Goal: Information Seeking & Learning: Learn about a topic

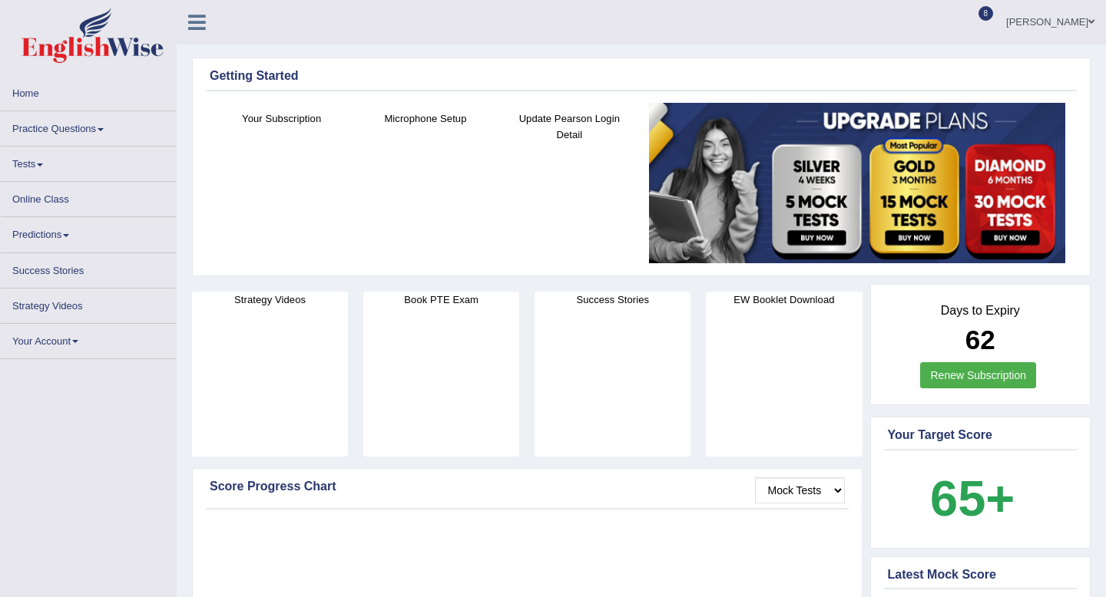
click at [63, 127] on link "Practice Questions" at bounding box center [88, 126] width 175 height 30
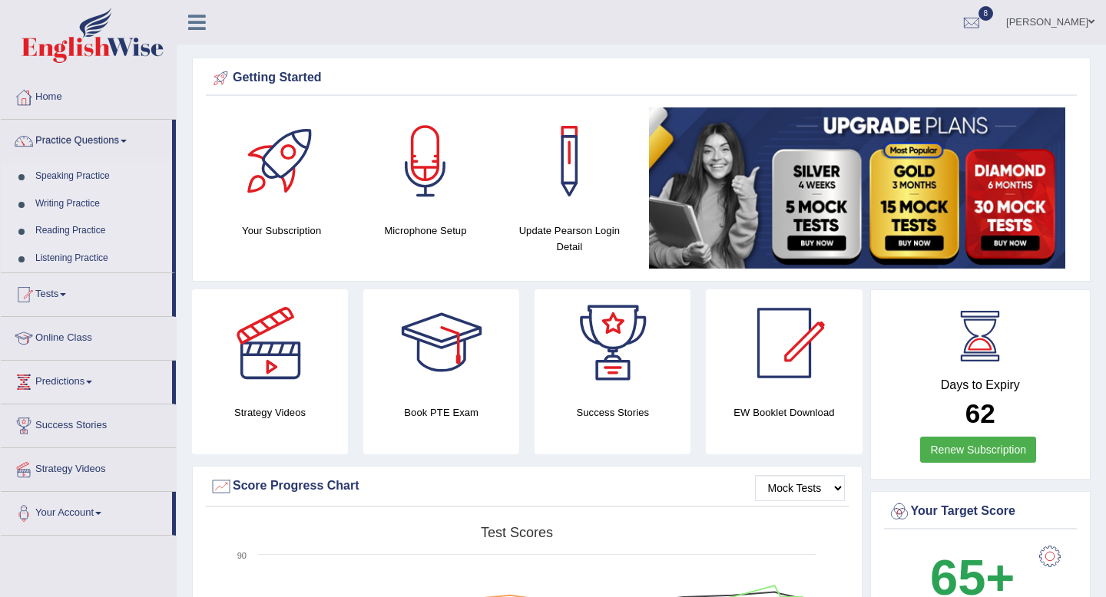
click at [77, 173] on link "Speaking Practice" at bounding box center [100, 177] width 144 height 28
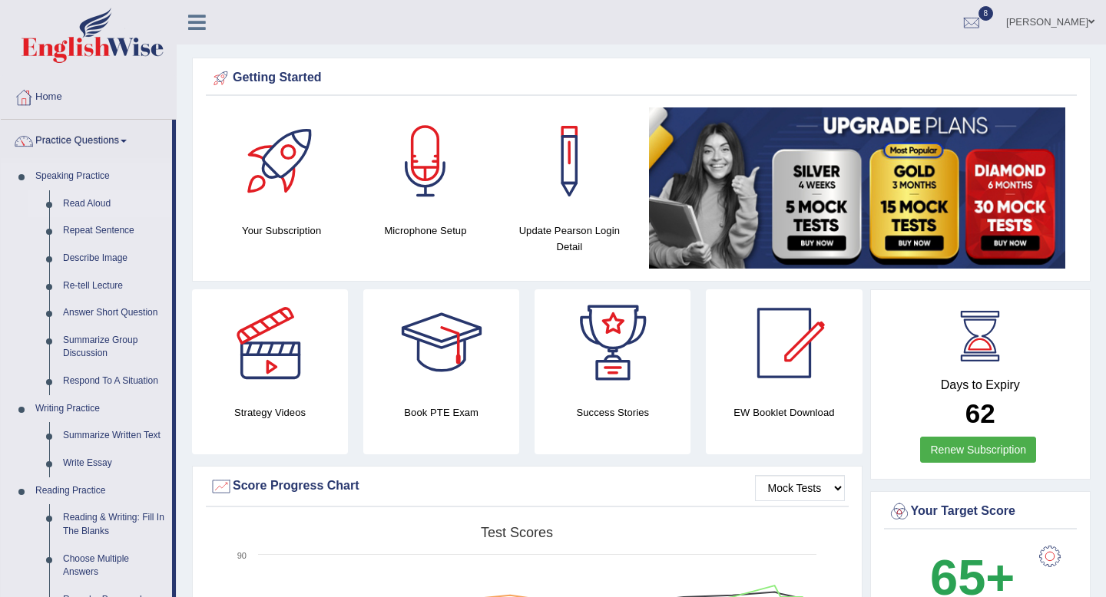
click at [83, 209] on link "Read Aloud" at bounding box center [114, 204] width 116 height 28
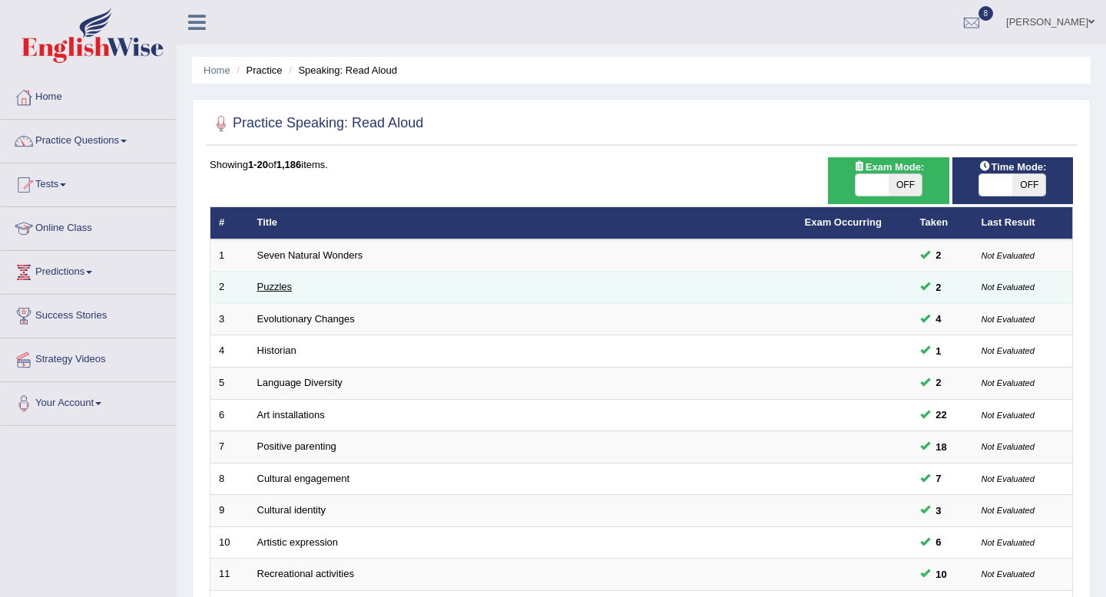
click at [273, 284] on link "Puzzles" at bounding box center [274, 287] width 35 height 12
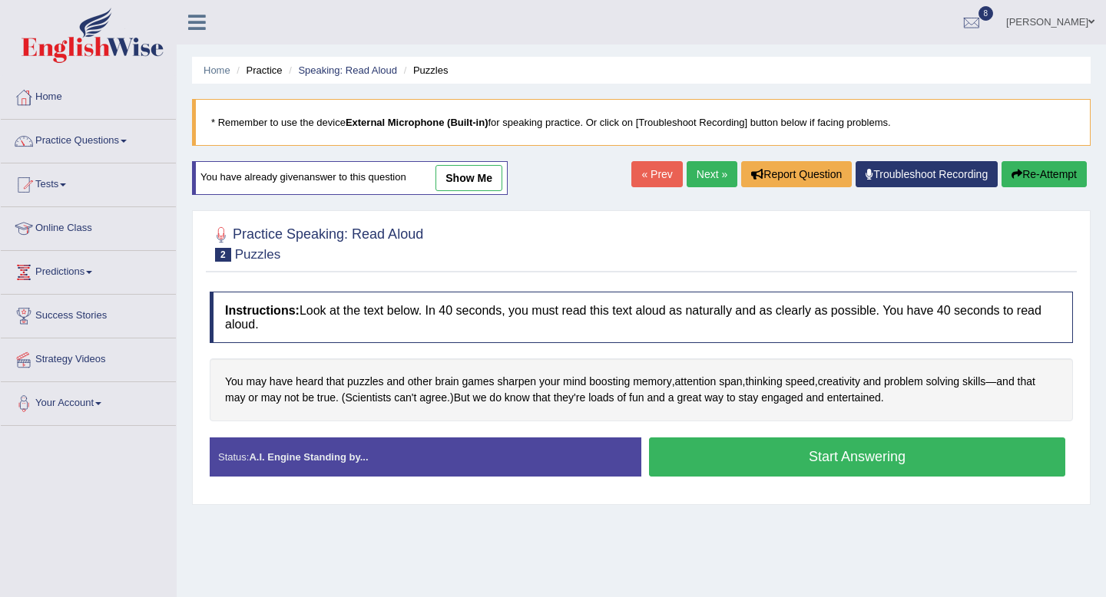
click at [728, 455] on button "Start Answering" at bounding box center [857, 457] width 416 height 39
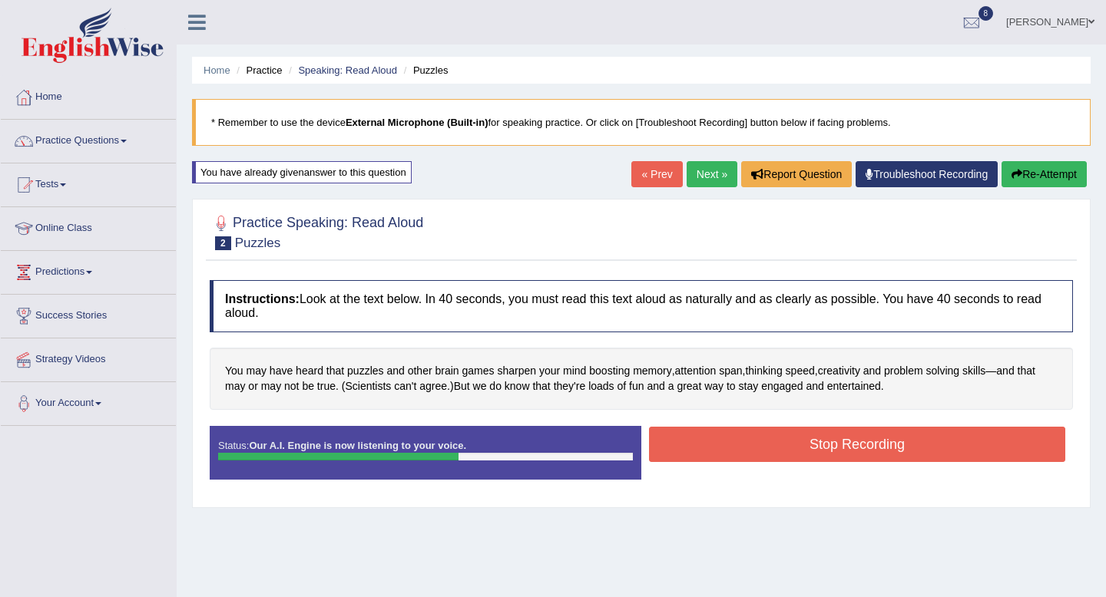
click at [742, 452] on button "Stop Recording" at bounding box center [857, 444] width 416 height 35
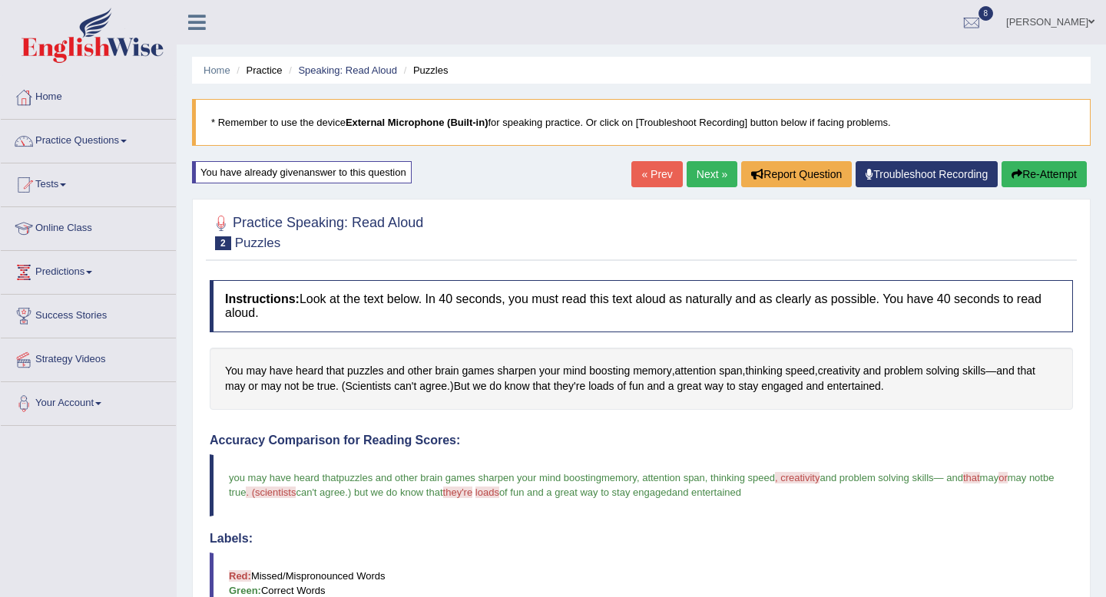
click at [722, 127] on blockquote "* Remember to use the device External Microphone (Built-in) for speaking practi…" at bounding box center [641, 122] width 898 height 47
click at [472, 115] on blockquote "* Remember to use the device External Microphone (Built-in) for speaking practi…" at bounding box center [641, 122] width 898 height 47
click at [694, 122] on blockquote "* Remember to use the device External Microphone (Built-in) for speaking practi…" at bounding box center [641, 122] width 898 height 47
click at [366, 125] on b "External Microphone (Built-in)" at bounding box center [416, 123] width 143 height 12
click at [55, 190] on link "Tests" at bounding box center [88, 183] width 175 height 38
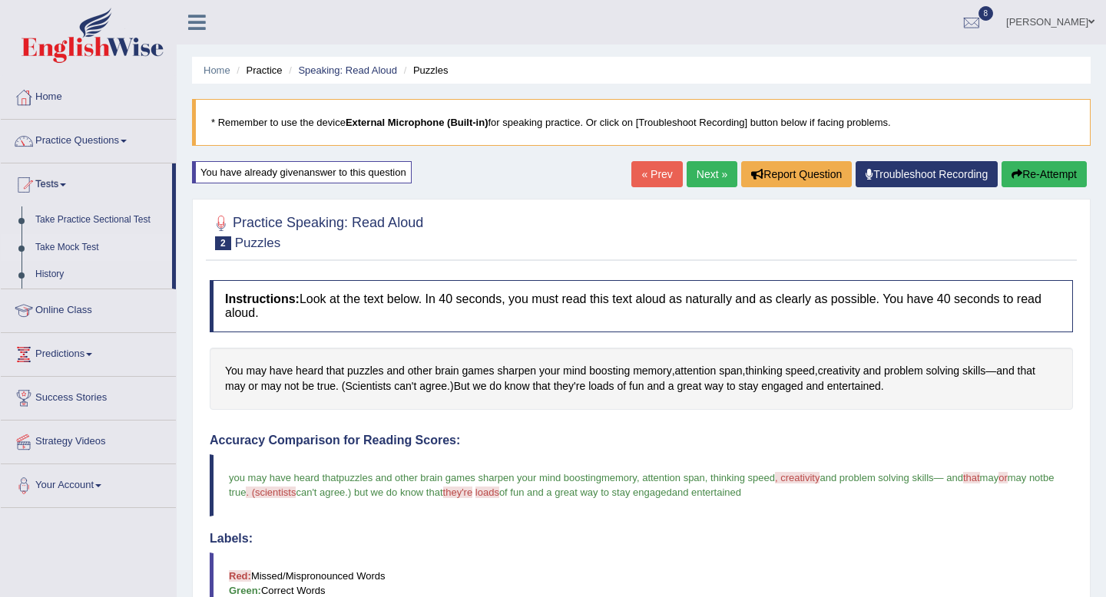
click at [60, 251] on link "Take Mock Test" at bounding box center [100, 248] width 144 height 28
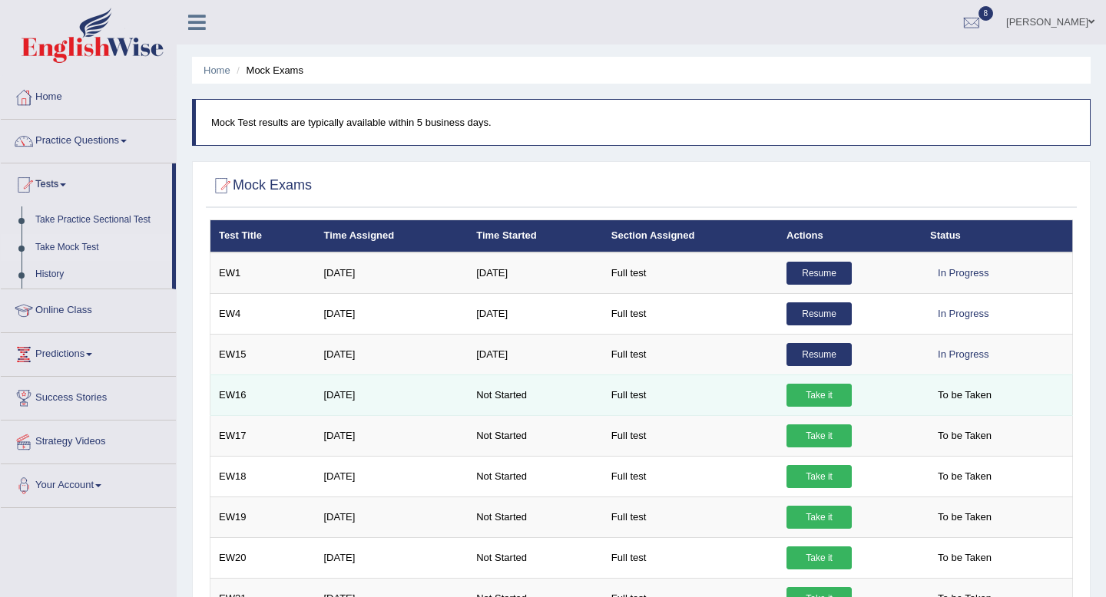
click at [820, 397] on link "Take it" at bounding box center [818, 395] width 65 height 23
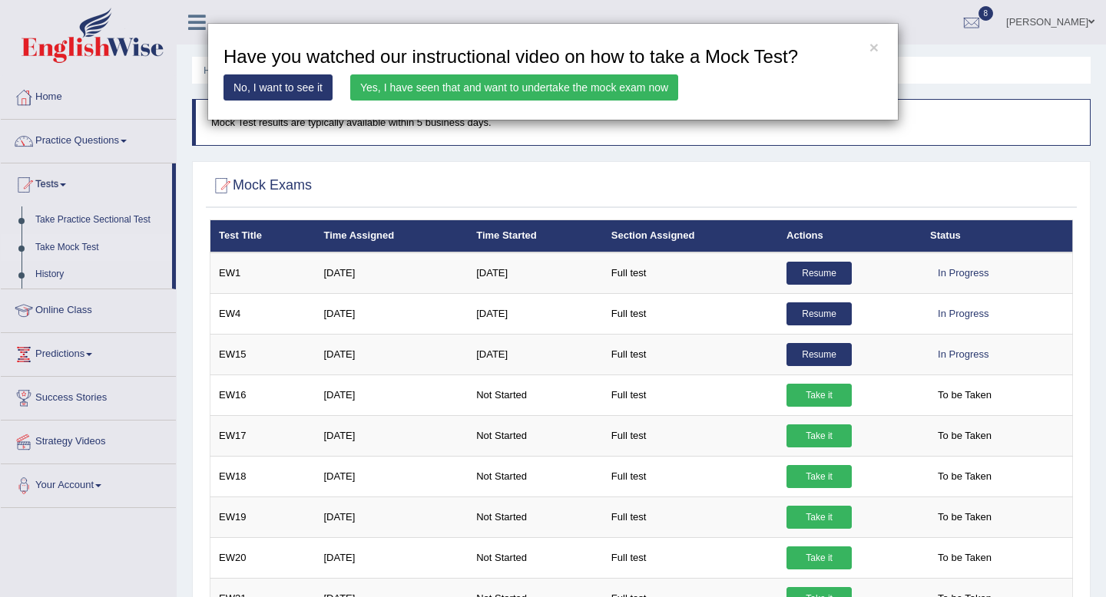
click at [623, 86] on link "Yes, I have seen that and want to undertake the mock exam now" at bounding box center [514, 87] width 328 height 26
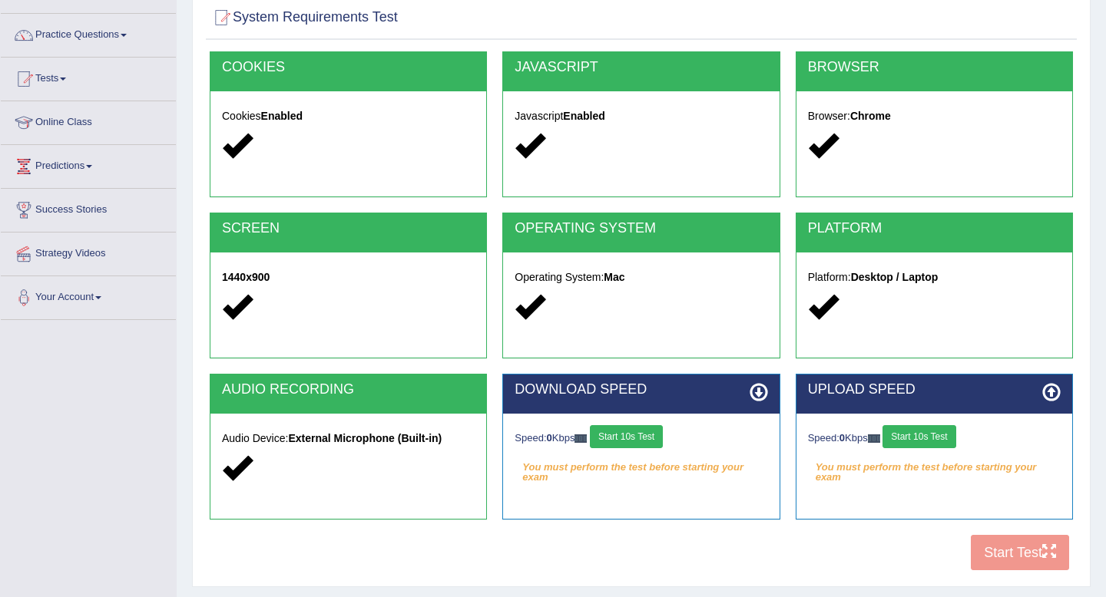
scroll to position [131, 0]
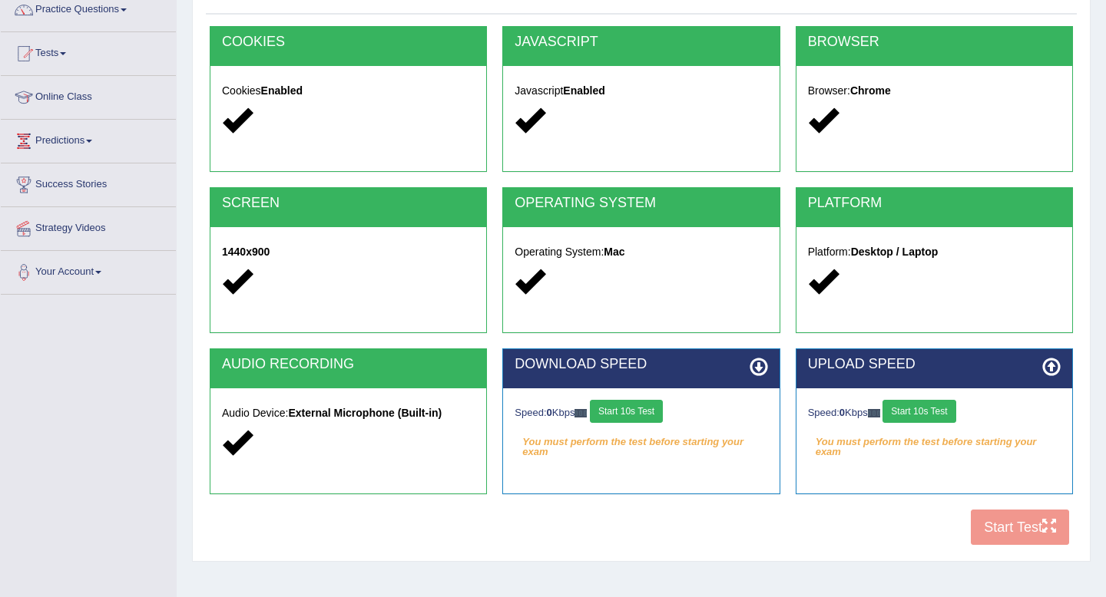
click at [620, 418] on button "Start 10s Test" at bounding box center [626, 411] width 73 height 23
click at [927, 414] on div "Speed: 0 Kbps Start 10s Test" at bounding box center [934, 413] width 253 height 27
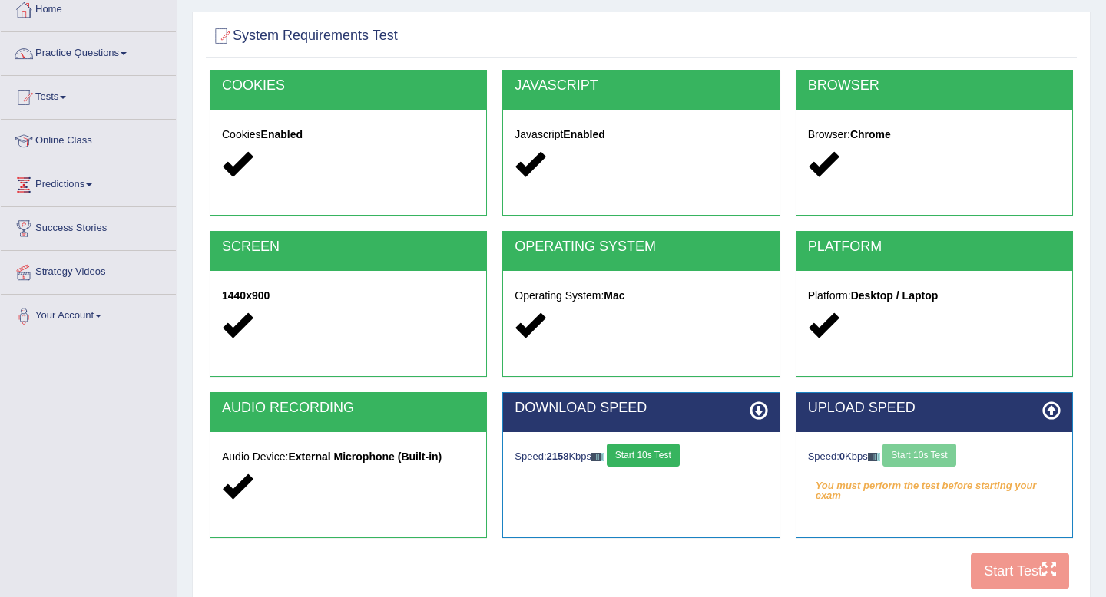
scroll to position [209, 0]
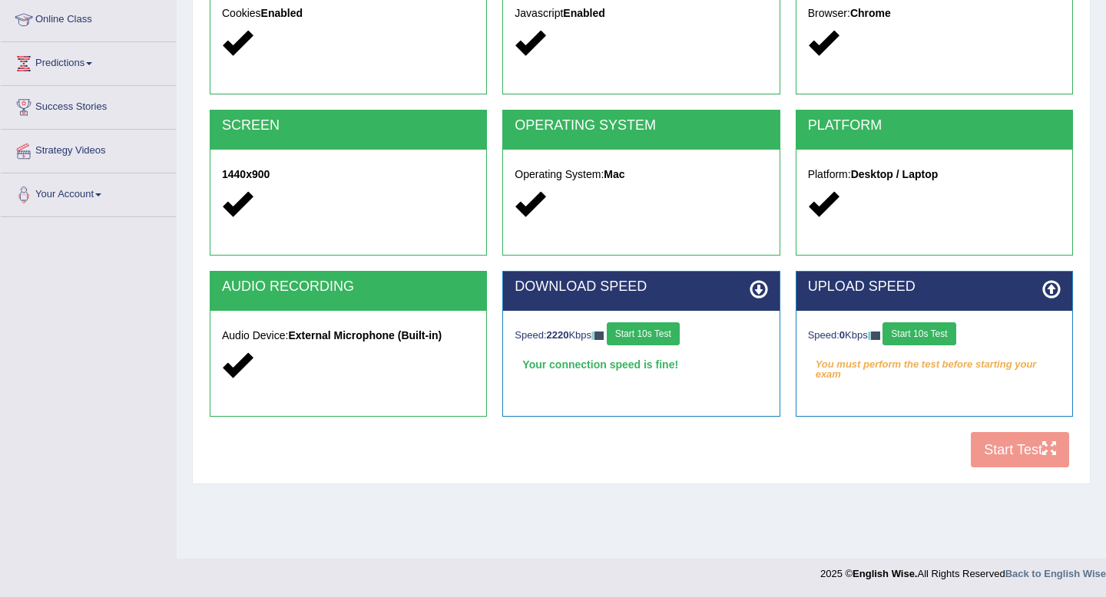
click at [921, 336] on button "Start 10s Test" at bounding box center [918, 333] width 73 height 23
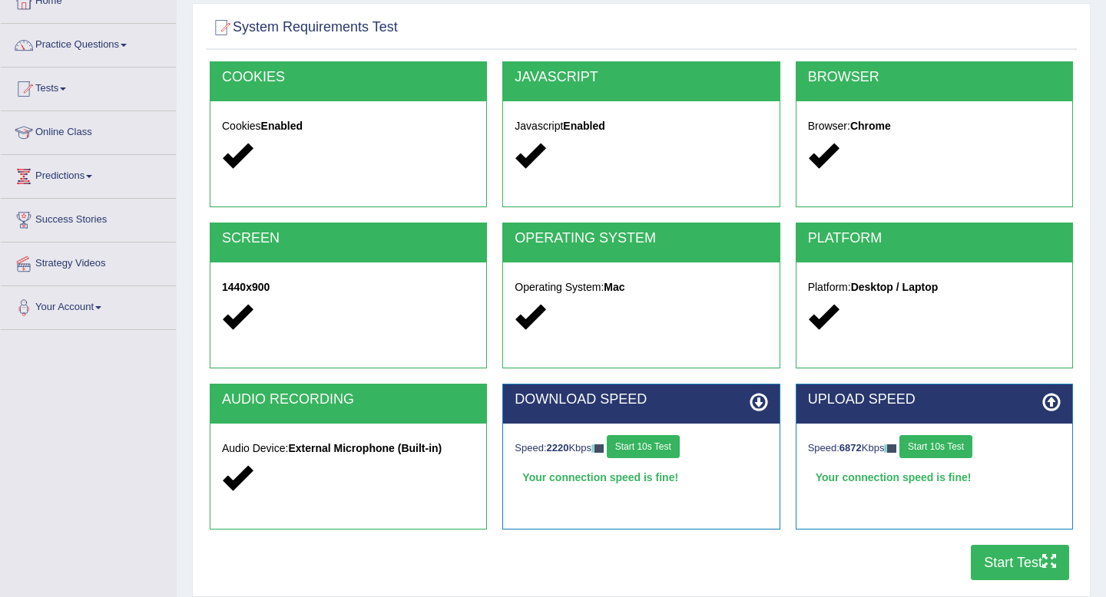
scroll to position [97, 0]
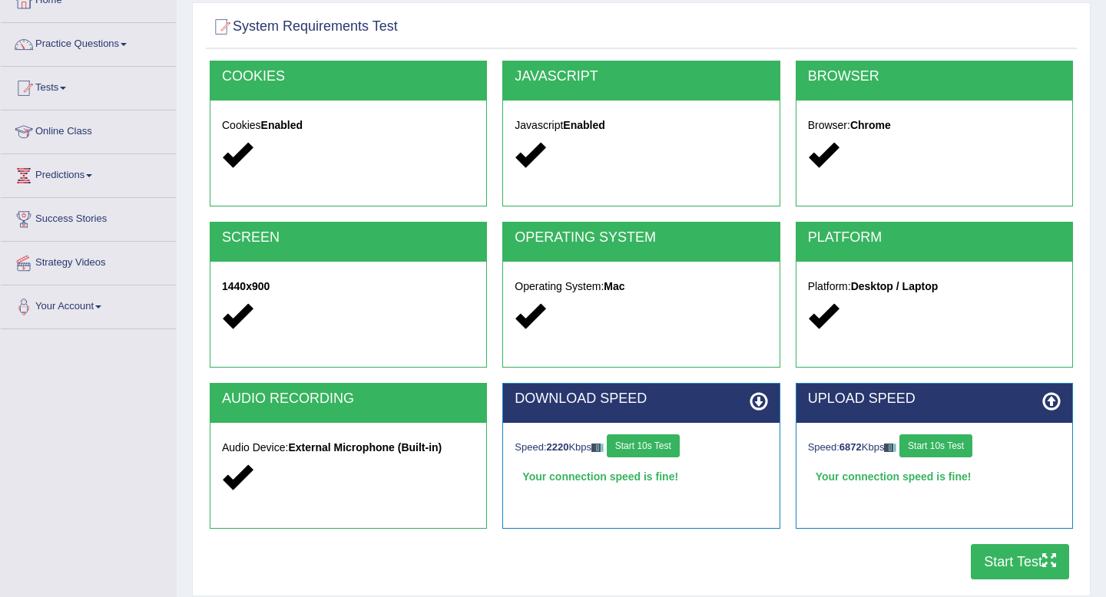
click at [998, 560] on button "Start Test" at bounding box center [1019, 561] width 98 height 35
